Goal: Information Seeking & Learning: Learn about a topic

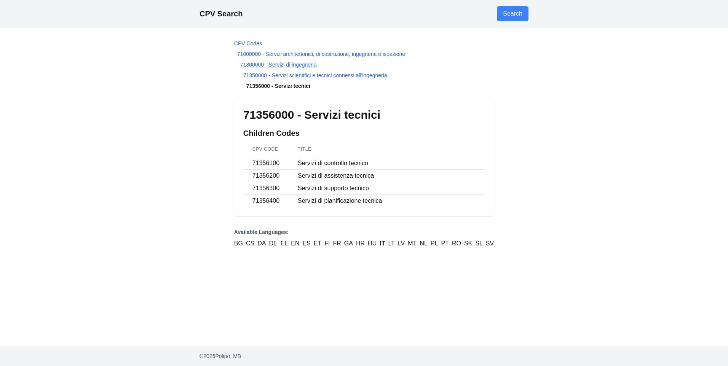
click at [289, 64] on link "71300000 - Servizi di ingegneria" at bounding box center [278, 65] width 77 height 6
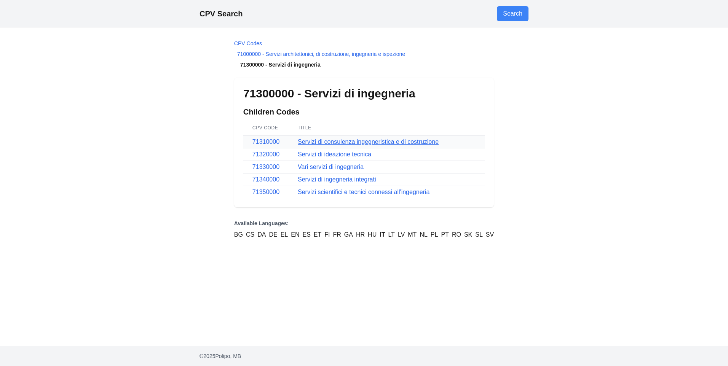
click at [373, 141] on link "Servizi di consulenza ingegneristica e di costruzione" at bounding box center [368, 142] width 141 height 6
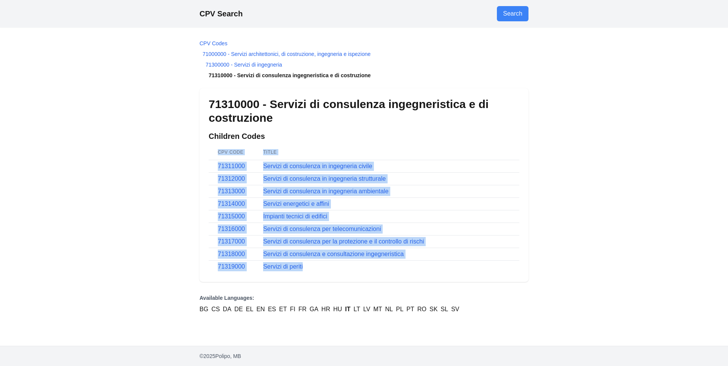
drag, startPoint x: 303, startPoint y: 266, endPoint x: 204, endPoint y: 186, distance: 127.4
click at [204, 186] on div "71310000 - Servizi di consulenza ingegneristica e di costruzione Children Codes…" at bounding box center [363, 185] width 329 height 194
drag, startPoint x: 204, startPoint y: 186, endPoint x: 170, endPoint y: 201, distance: 37.3
click at [170, 201] on div "CPV Search Search CPV Codes 71000000 - Servizi architettonici, di costruzione, …" at bounding box center [364, 183] width 728 height 366
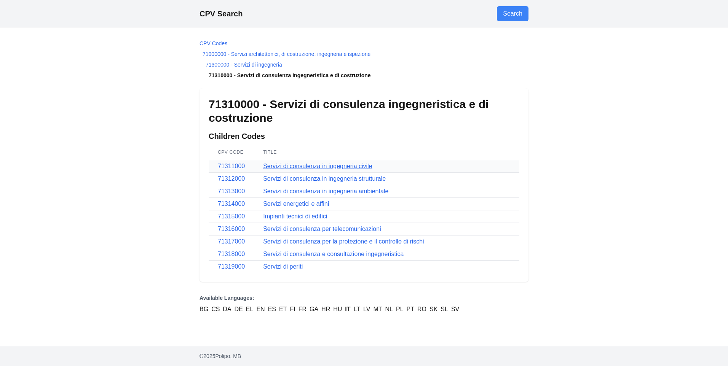
click at [334, 165] on link "Servizi di consulenza in ingegneria civile" at bounding box center [317, 166] width 109 height 6
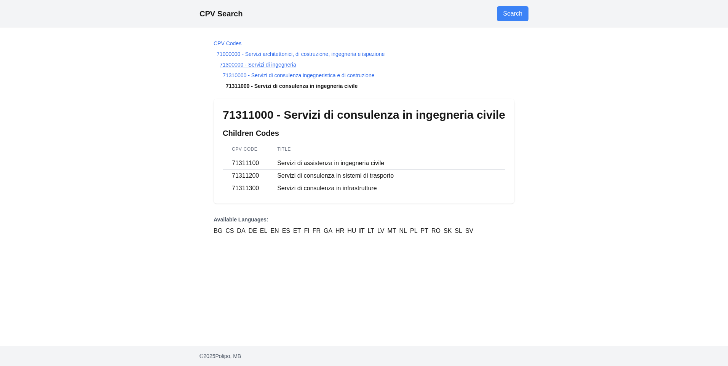
click at [276, 64] on link "71300000 - Servizi di ingegneria" at bounding box center [258, 65] width 77 height 6
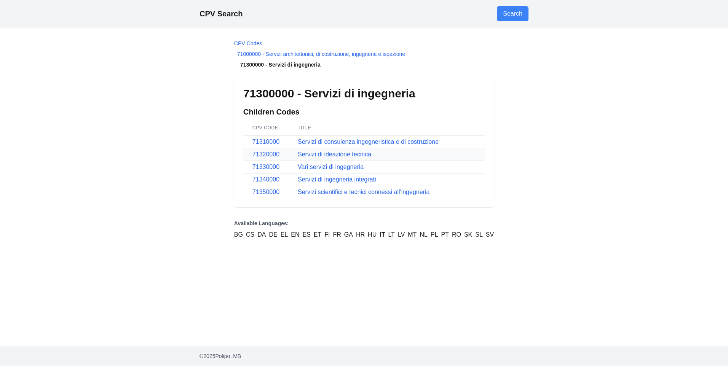
click at [352, 154] on link "Servizi di ideazione tecnica" at bounding box center [334, 154] width 73 height 6
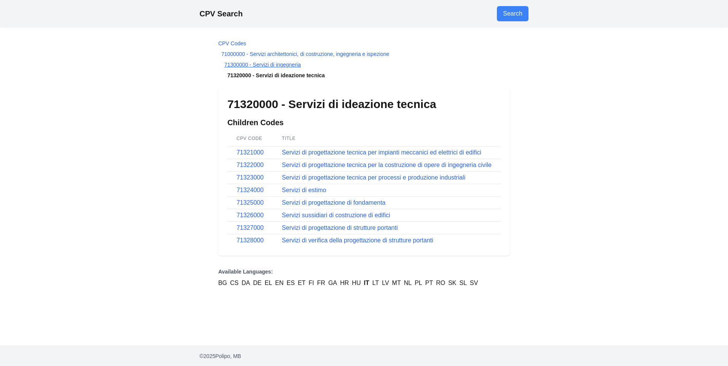
click at [284, 65] on link "71300000 - Servizi di ingegneria" at bounding box center [262, 65] width 77 height 6
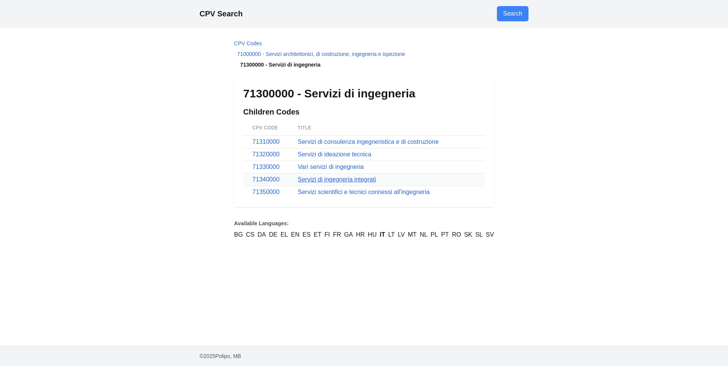
click at [346, 179] on link "Servizi di ingegneria integrati" at bounding box center [337, 179] width 78 height 6
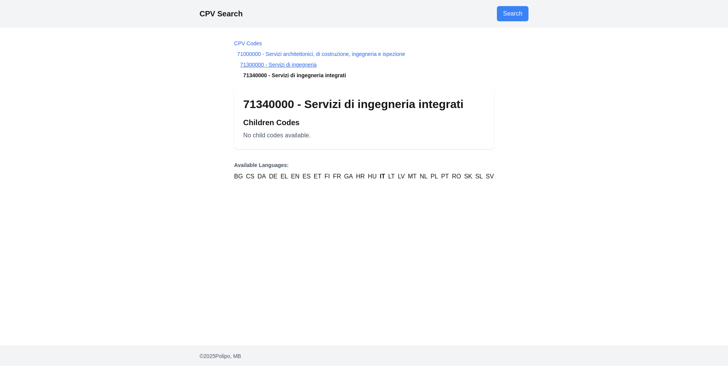
click at [302, 64] on link "71300000 - Servizi di ingegneria" at bounding box center [278, 65] width 77 height 6
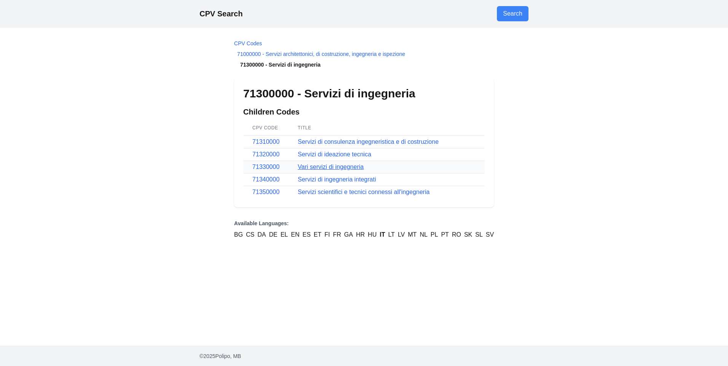
click at [337, 167] on link "Vari servizi di ingegneria" at bounding box center [331, 167] width 66 height 6
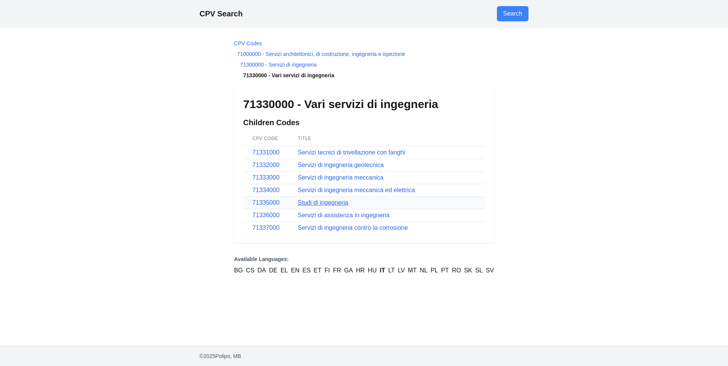
click at [340, 202] on link "Studi di ingegneria" at bounding box center [323, 202] width 51 height 6
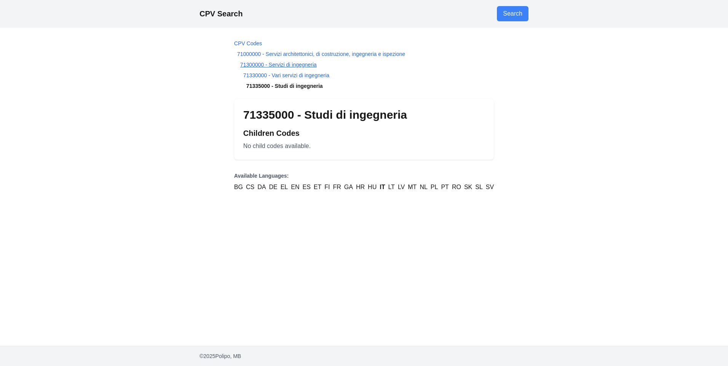
click at [289, 64] on link "71300000 - Servizi di ingegneria" at bounding box center [278, 65] width 77 height 6
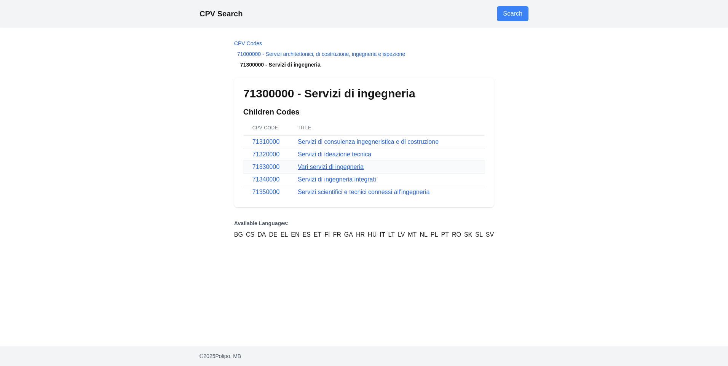
click at [344, 167] on link "Vari servizi di ingegneria" at bounding box center [331, 167] width 66 height 6
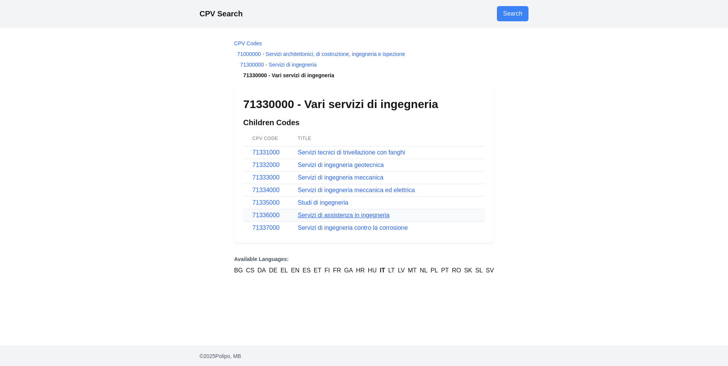
click at [336, 215] on link "Servizi di assistenza in ingegneria" at bounding box center [344, 215] width 92 height 6
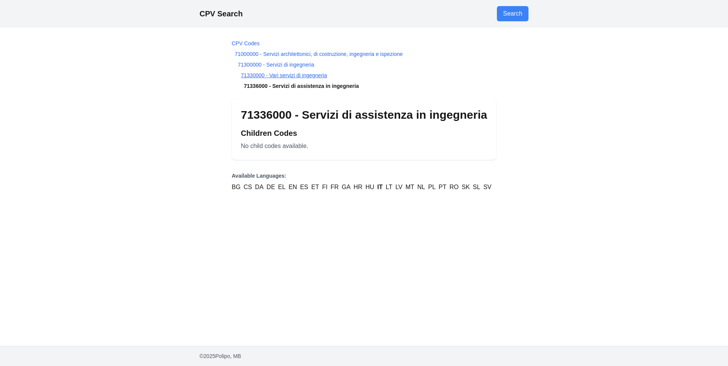
click at [293, 74] on link "71330000 - Vari servizi di ingegneria" at bounding box center [284, 75] width 86 height 6
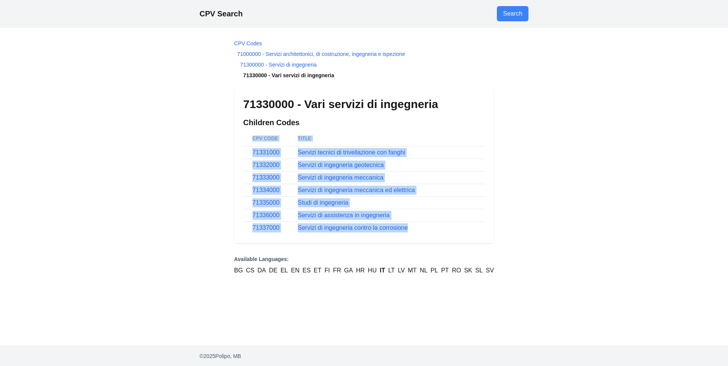
drag, startPoint x: 411, startPoint y: 228, endPoint x: 238, endPoint y: 170, distance: 183.1
click at [238, 170] on div "71330000 - Vari servizi di ingegneria Children Codes CPV Code Title 71331000 Se…" at bounding box center [364, 165] width 260 height 155
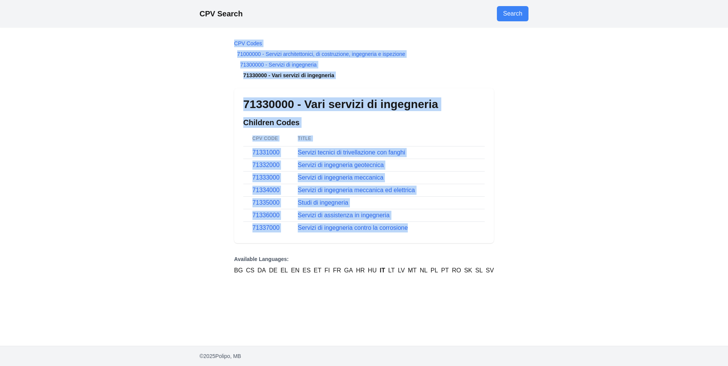
drag, startPoint x: 427, startPoint y: 232, endPoint x: 229, endPoint y: 41, distance: 275.1
click at [229, 41] on main "CPV Codes 71000000 - Servizi architettonici, di costruzione, ingegneria e ispez…" at bounding box center [364, 186] width 272 height 319
copy main "CPV Codes 71000000 - Servizi architettonici, di costruzione, ingegneria e ispez…"
